Goal: Transaction & Acquisition: Book appointment/travel/reservation

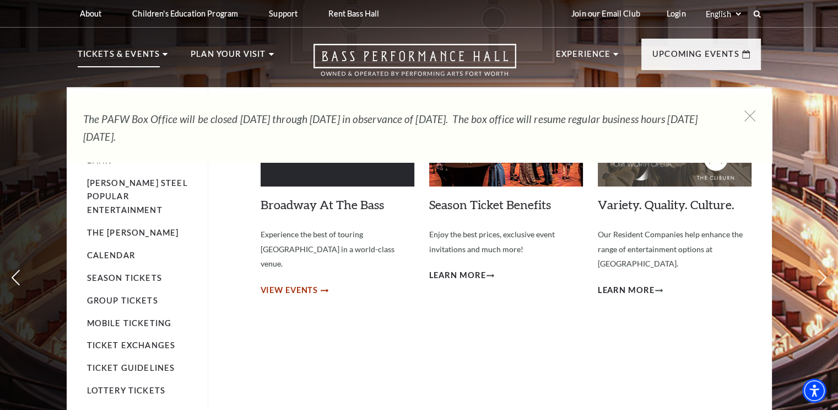
click at [300, 283] on span "View Events" at bounding box center [290, 290] width 58 height 14
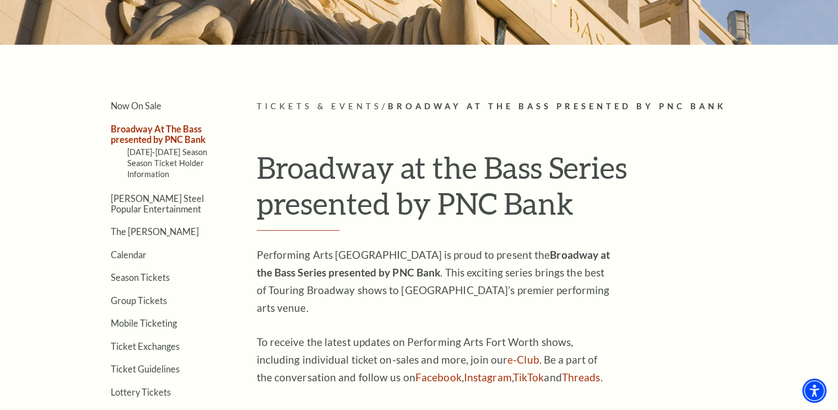
scroll to position [272, 0]
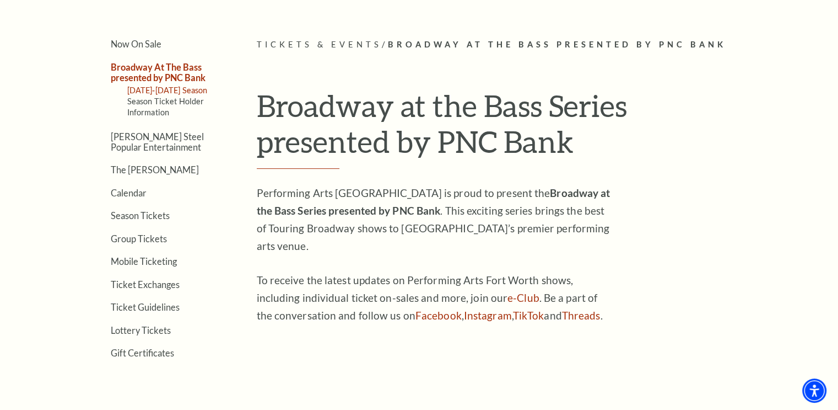
click at [178, 88] on link "2025-2026 Season" at bounding box center [167, 89] width 80 height 9
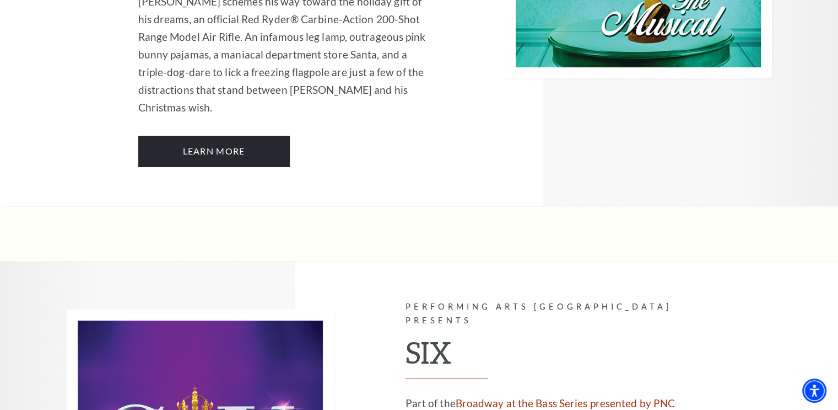
scroll to position [4036, 0]
